Goal: Navigation & Orientation: Understand site structure

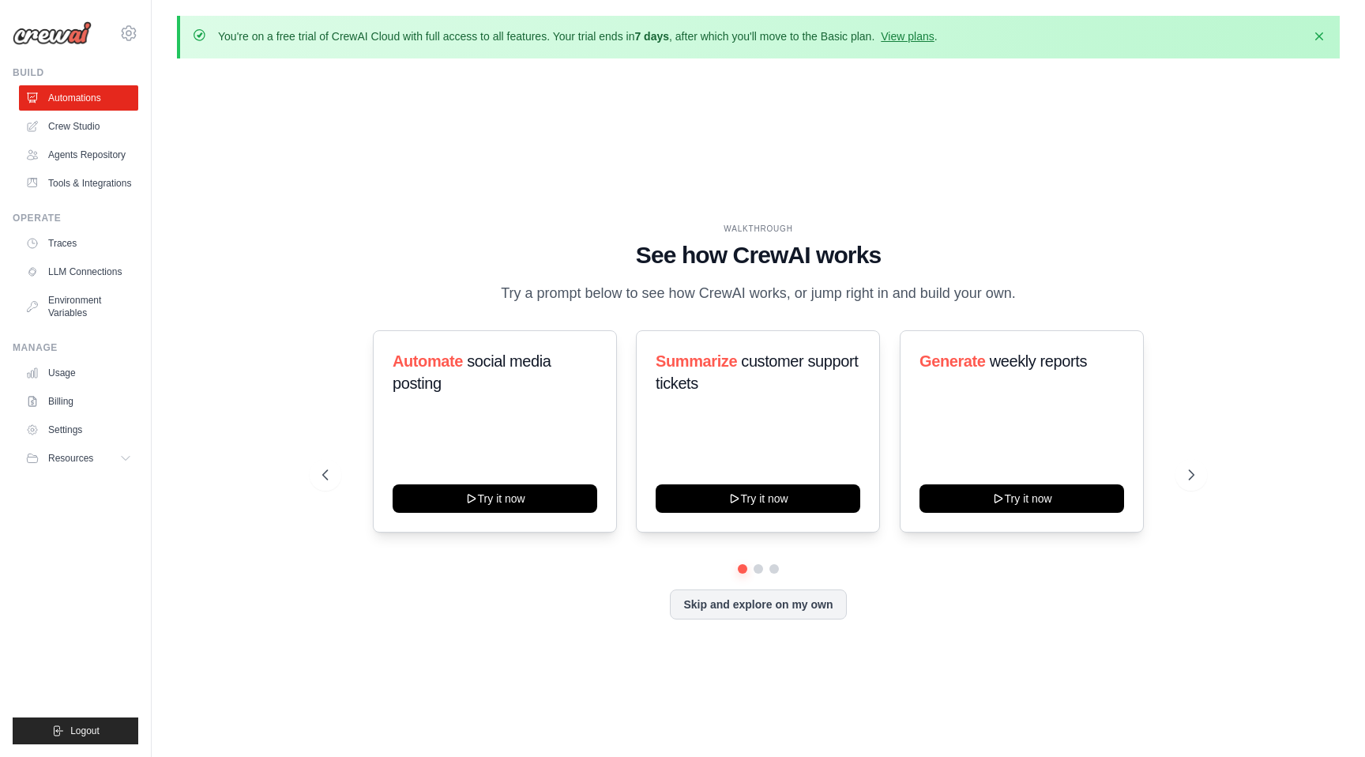
click at [562, 272] on div "WALKTHROUGH See how CrewAI works Try a prompt below to see how CrewAI works, or…" at bounding box center [758, 264] width 872 height 82
click at [765, 168] on div "WALKTHROUGH See how CrewAI works Try a prompt below to see how CrewAI works, or…" at bounding box center [758, 433] width 1163 height 725
click at [73, 105] on link "Automations" at bounding box center [80, 97] width 119 height 25
click at [70, 123] on link "Crew Studio" at bounding box center [80, 126] width 119 height 25
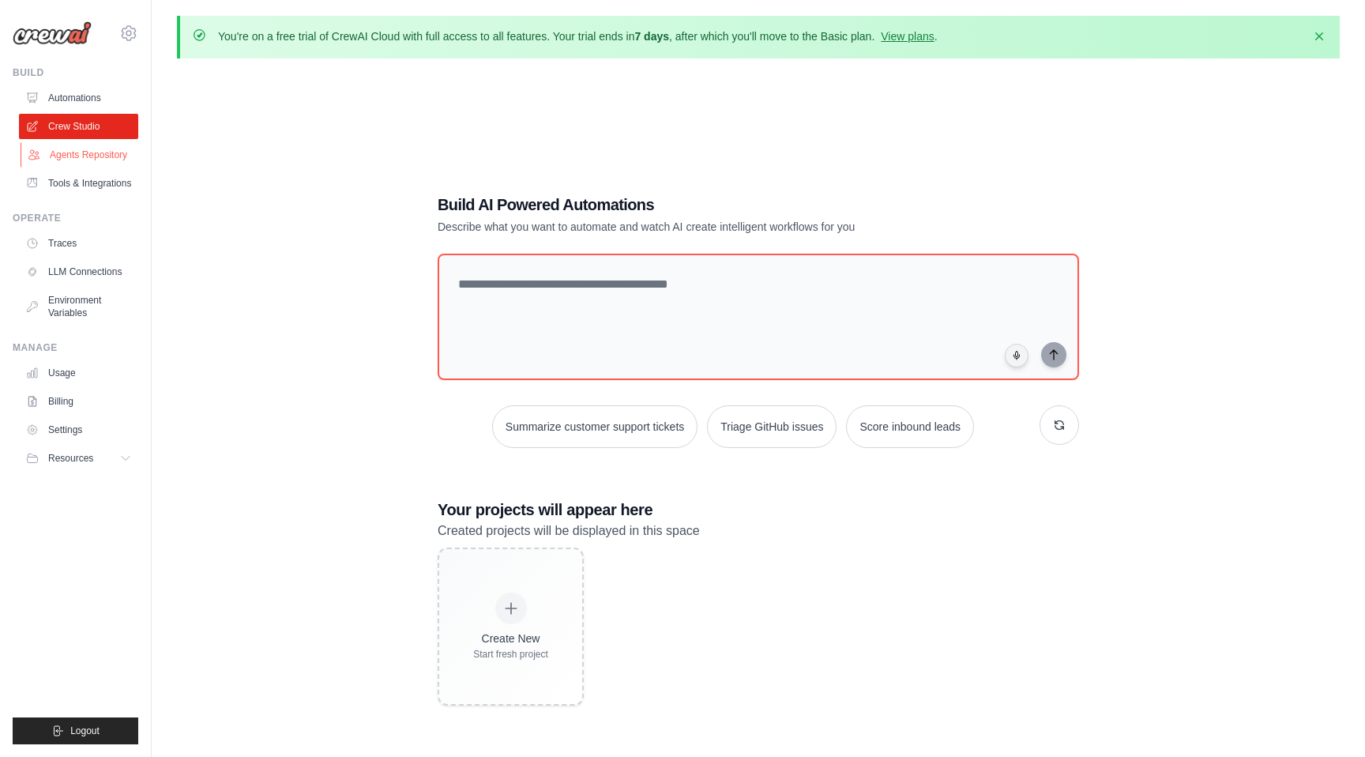
click at [68, 159] on link "Agents Repository" at bounding box center [80, 154] width 119 height 25
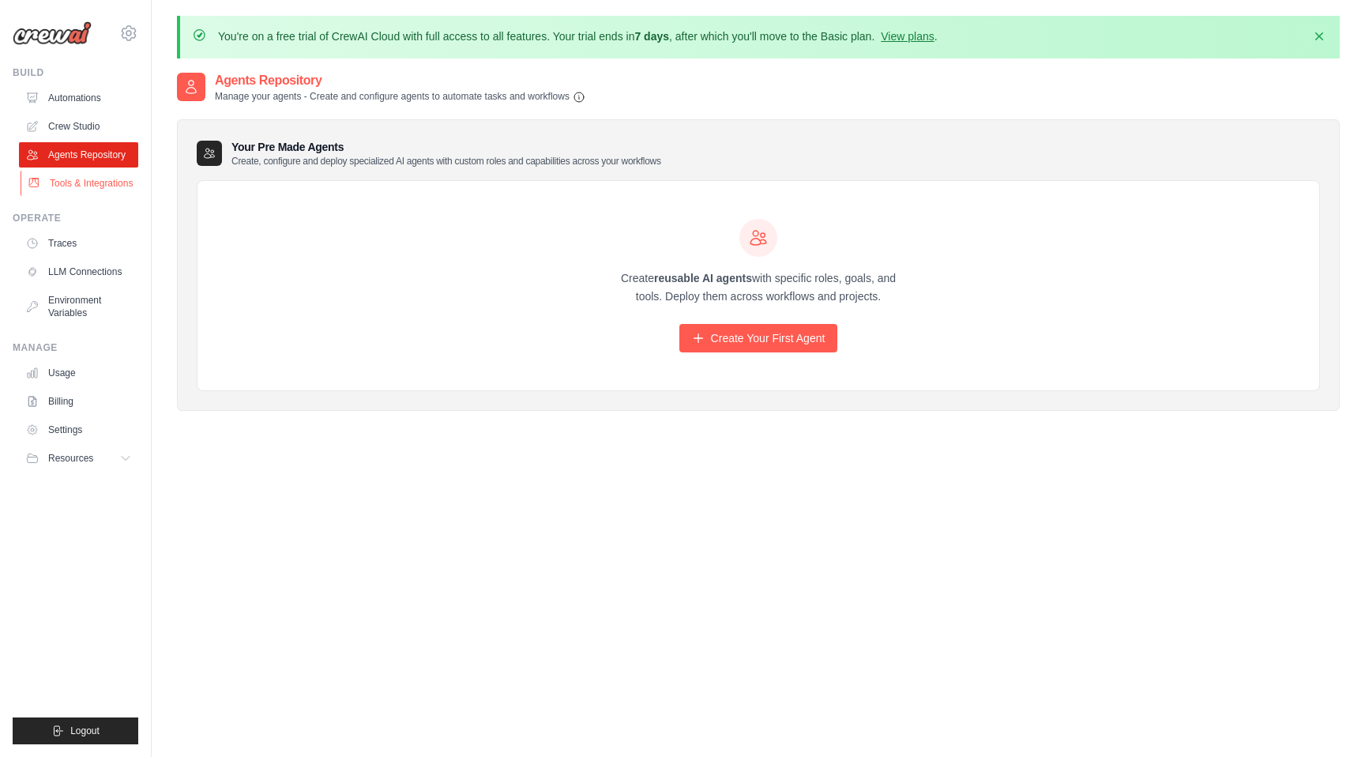
click at [63, 190] on link "Tools & Integrations" at bounding box center [80, 183] width 119 height 25
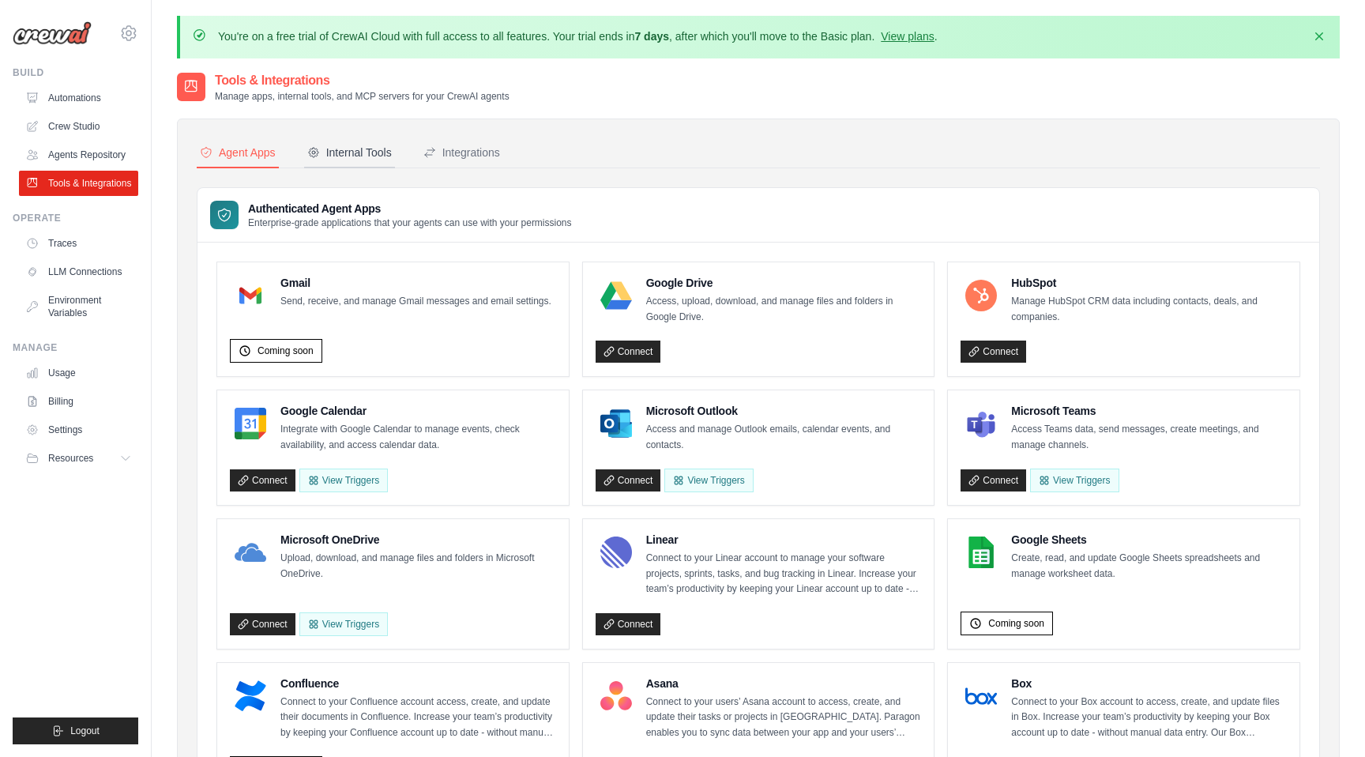
click at [356, 138] on button "Internal Tools" at bounding box center [349, 153] width 91 height 30
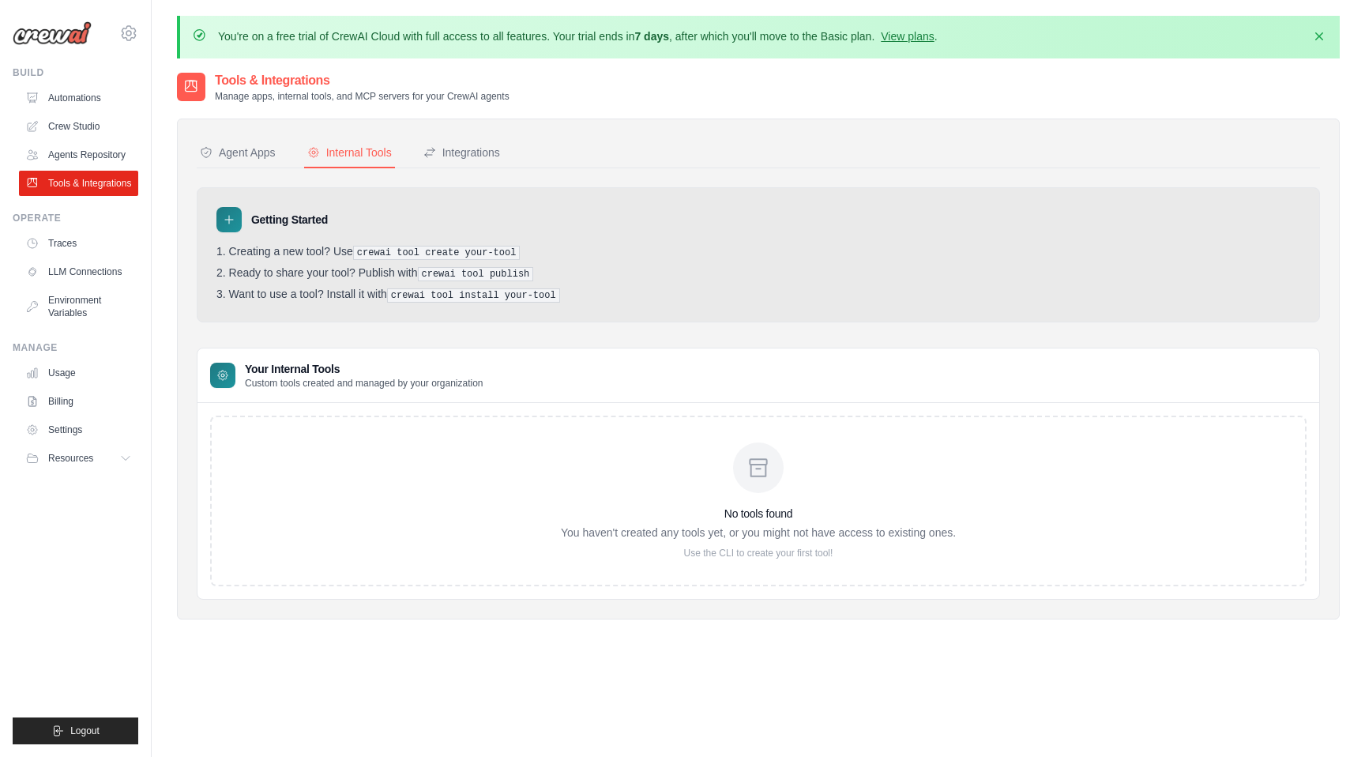
click at [778, 512] on h3 "No tools found" at bounding box center [758, 513] width 395 height 16
click at [451, 145] on div "Integrations" at bounding box center [461, 153] width 77 height 16
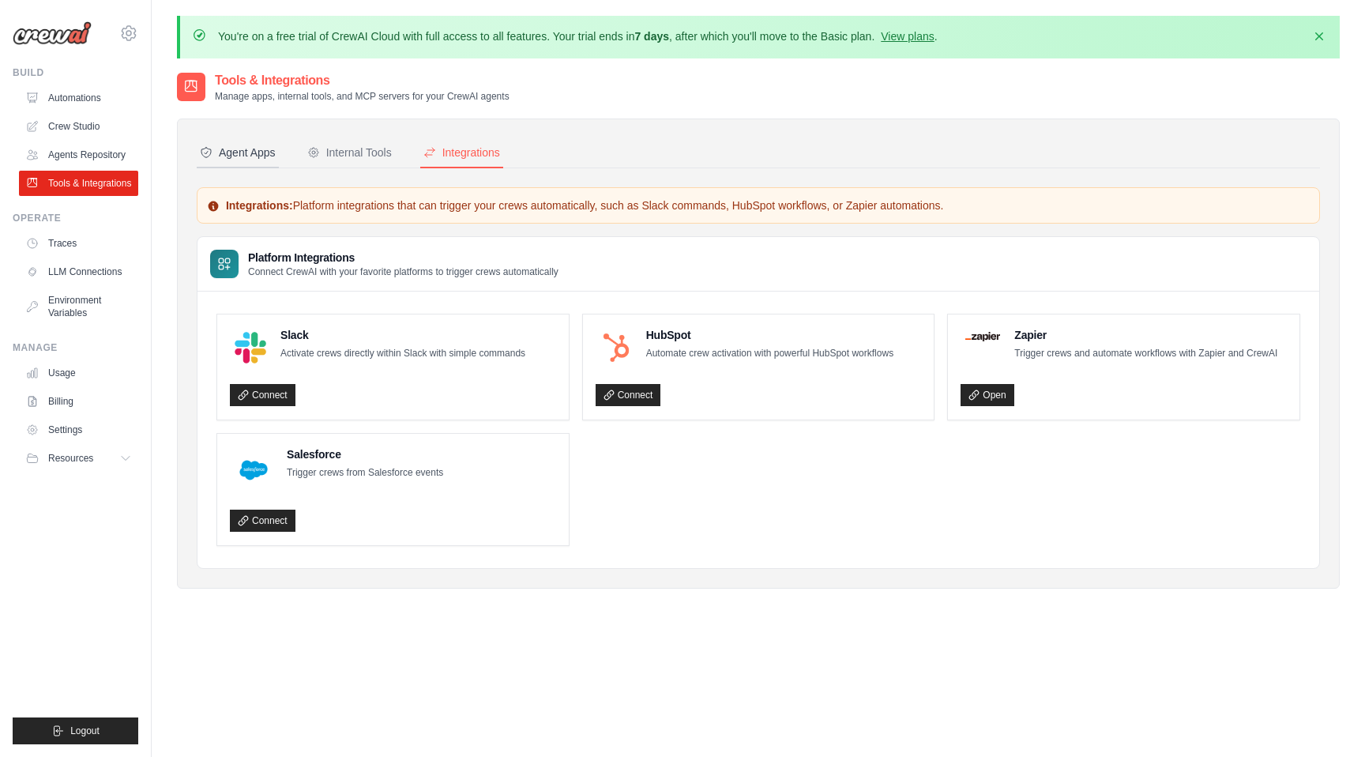
click at [245, 150] on div "Agent Apps" at bounding box center [238, 153] width 76 height 16
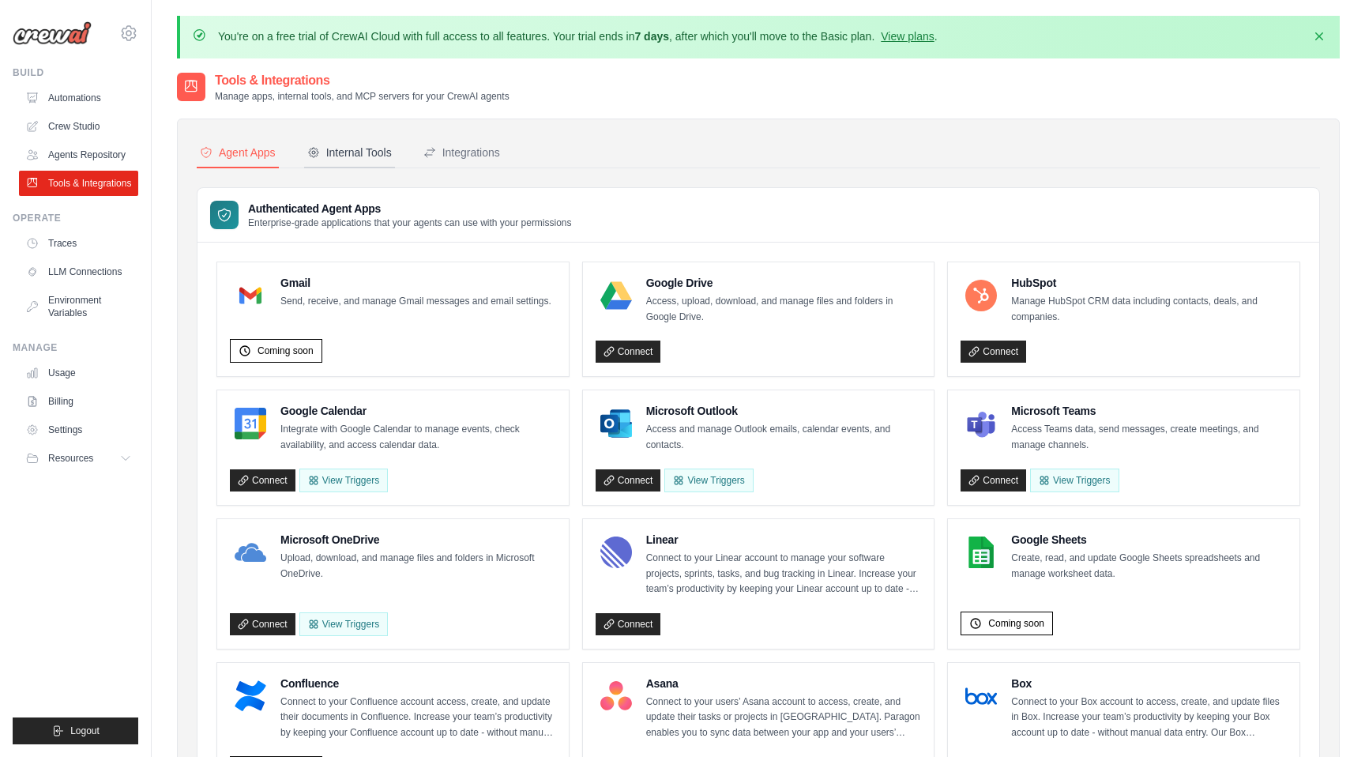
click at [371, 150] on div "Internal Tools" at bounding box center [349, 153] width 85 height 16
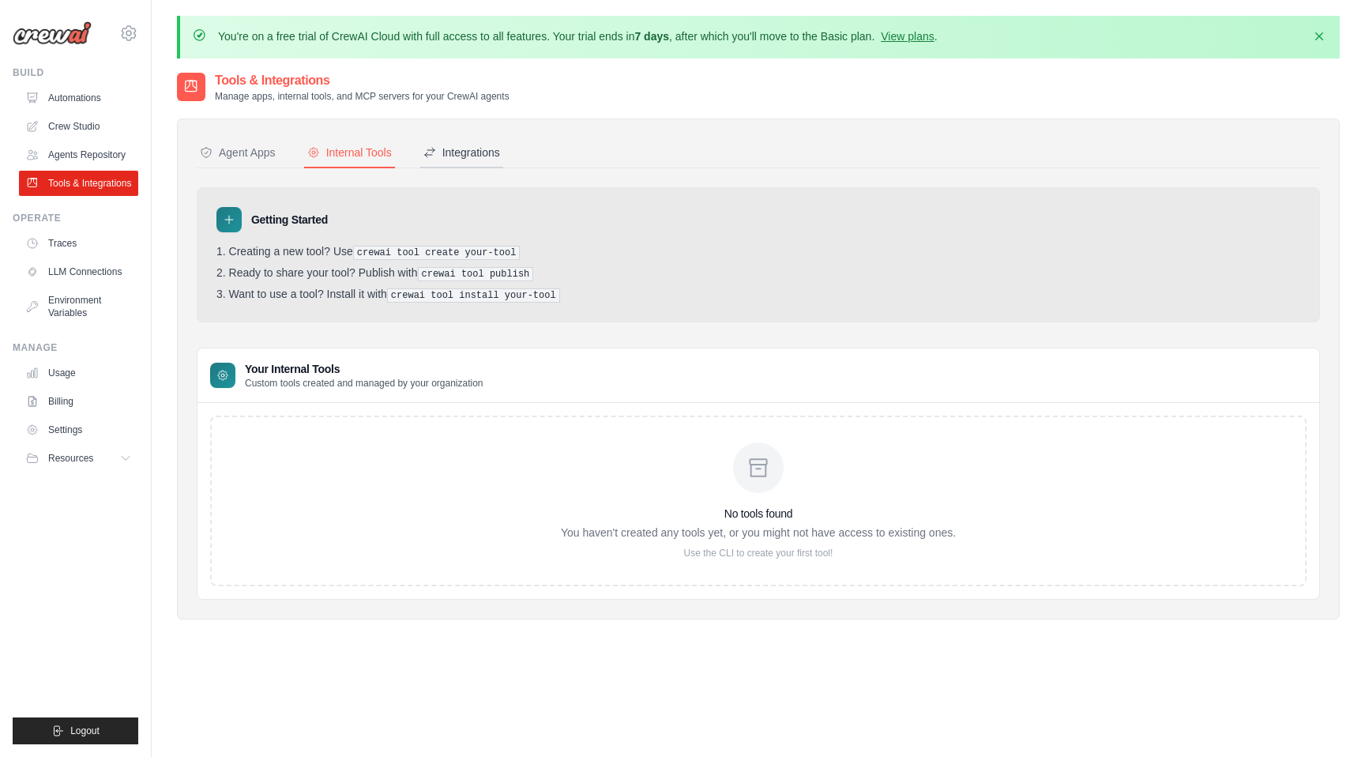
click at [495, 159] on div "Integrations" at bounding box center [461, 153] width 77 height 16
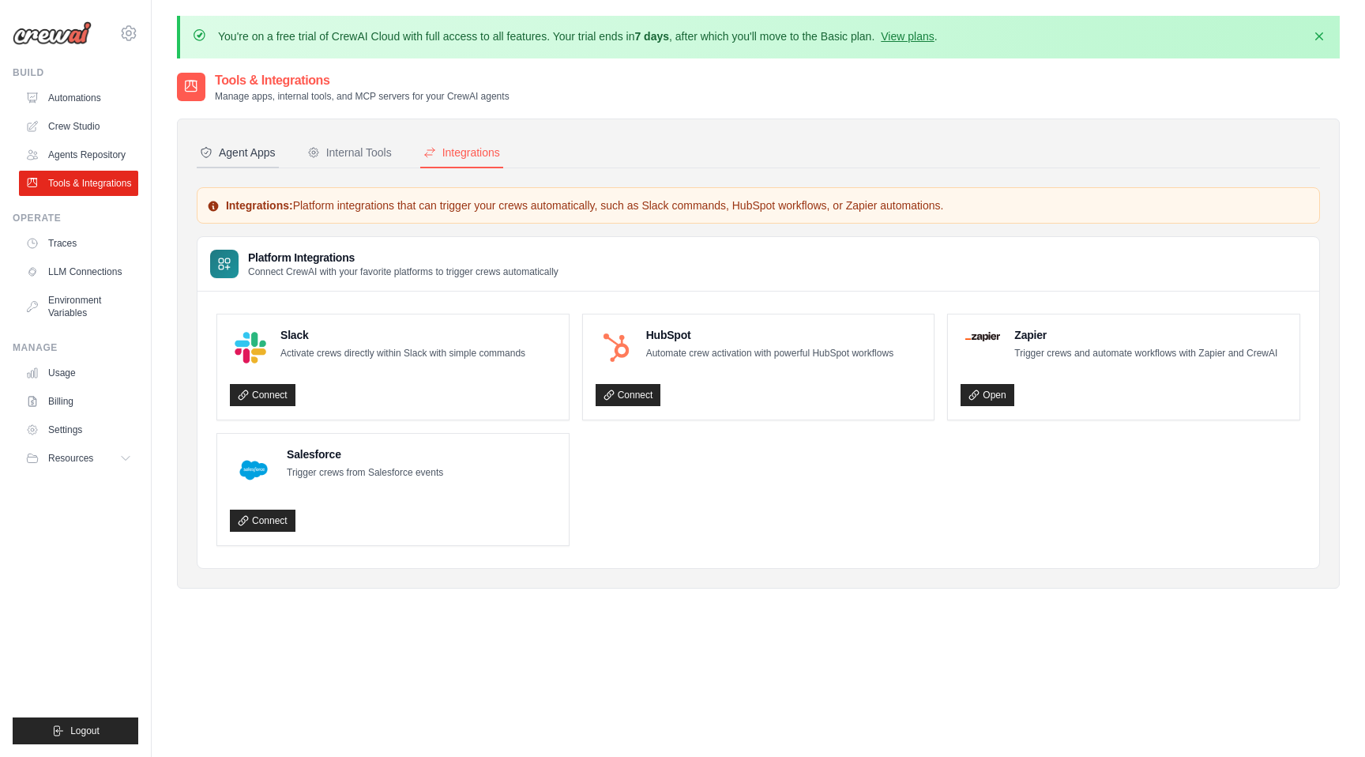
click at [247, 166] on button "Agent Apps" at bounding box center [238, 153] width 82 height 30
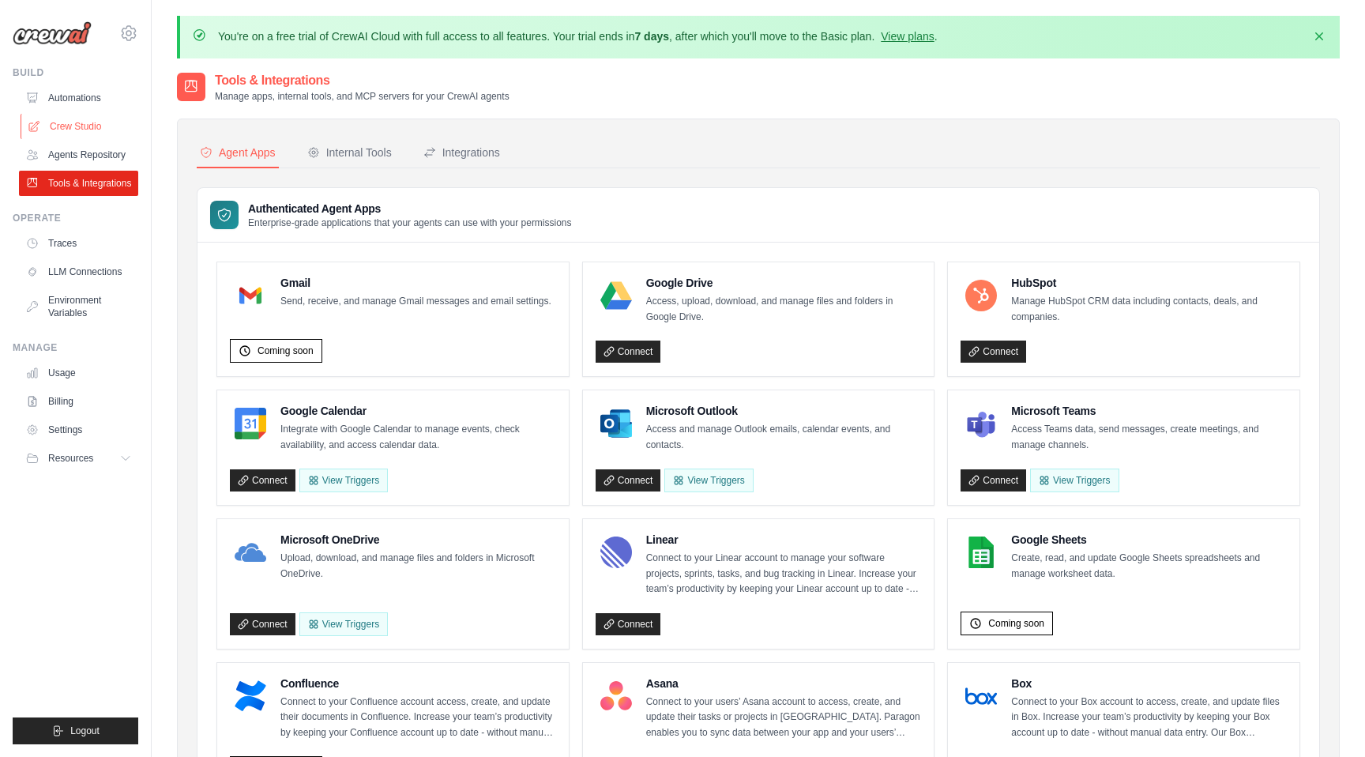
click at [89, 121] on link "Crew Studio" at bounding box center [80, 126] width 119 height 25
